Goal: Task Accomplishment & Management: Use online tool/utility

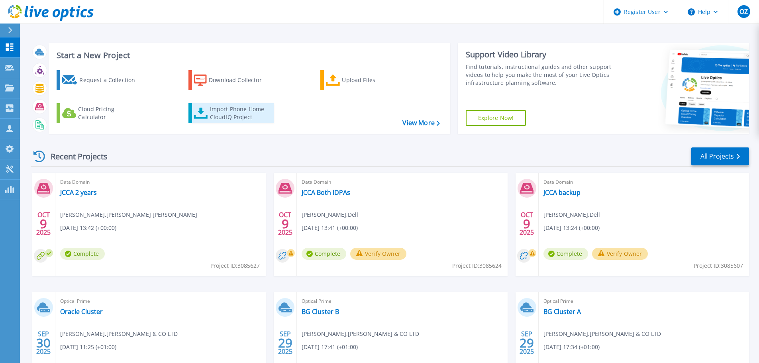
click at [234, 110] on div "Import Phone Home CloudIQ Project" at bounding box center [241, 113] width 62 height 16
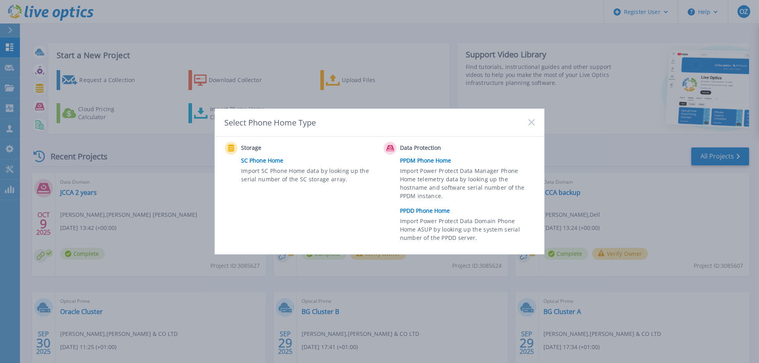
click at [533, 122] on rect at bounding box center [531, 122] width 7 height 7
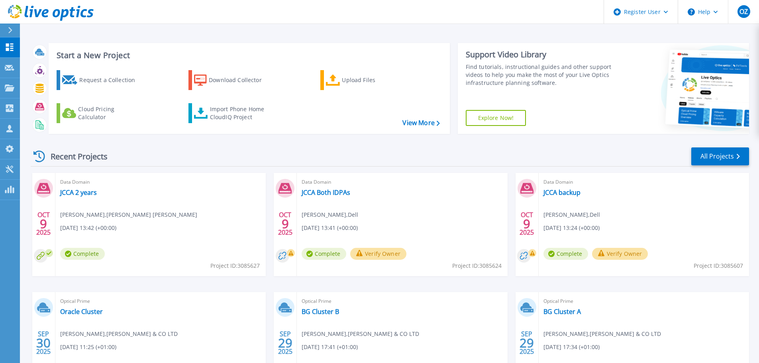
drag, startPoint x: 456, startPoint y: 129, endPoint x: 444, endPoint y: 129, distance: 12.0
click at [445, 129] on div "Start a New Project Request a Collection Download Collector Upload Files Cloud …" at bounding box center [390, 89] width 719 height 104
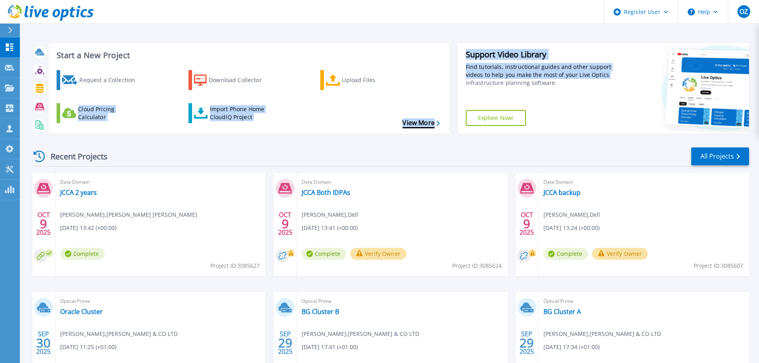
click at [435, 124] on link "View More" at bounding box center [421, 123] width 37 height 8
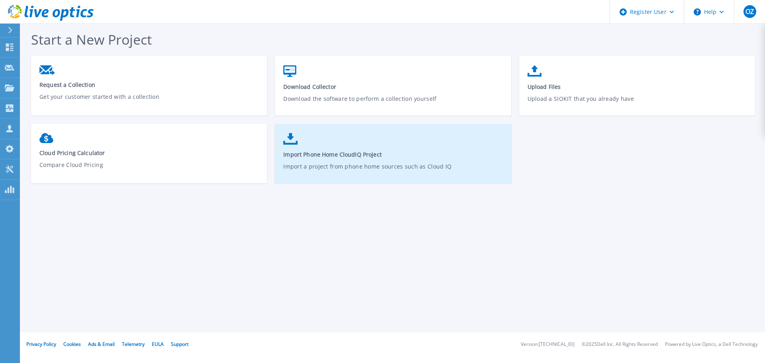
click at [357, 143] on link "Import Phone Home CloudIQ Project Import a project from phone home sources such…" at bounding box center [393, 157] width 236 height 57
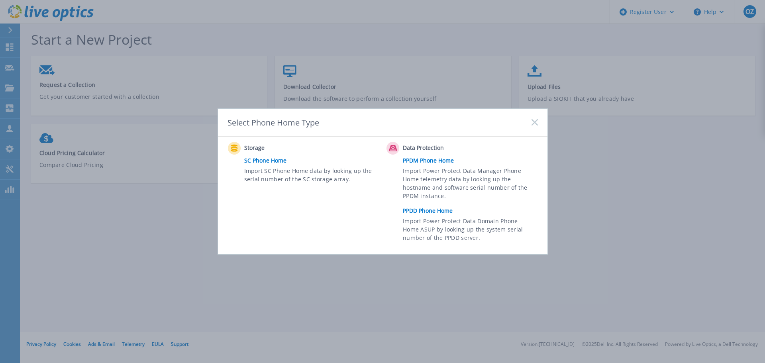
click at [533, 122] on icon at bounding box center [535, 122] width 6 height 6
